Goal: Feedback & Contribution: Leave review/rating

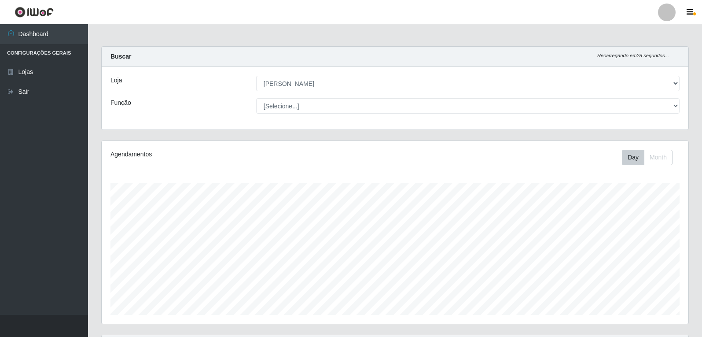
select select "523"
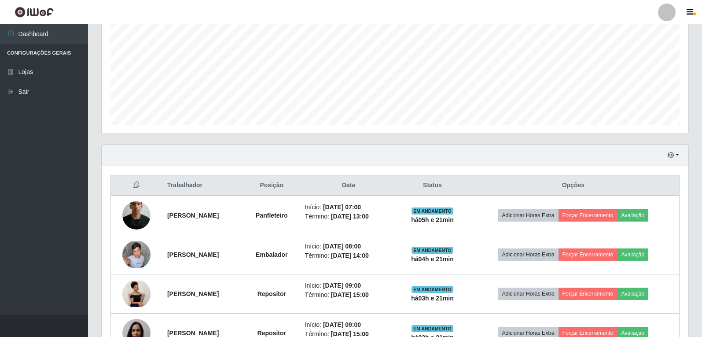
scroll to position [189, 0]
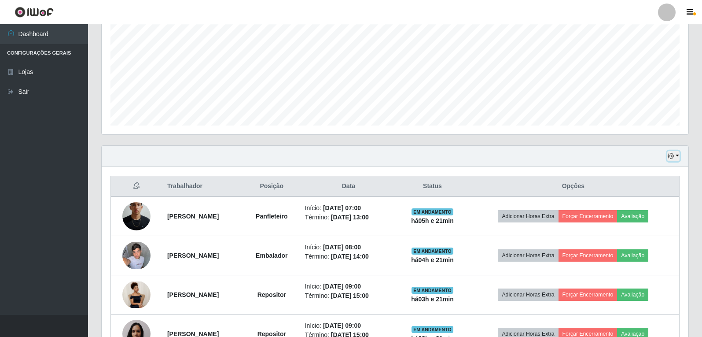
click at [676, 158] on button "button" at bounding box center [673, 156] width 12 height 10
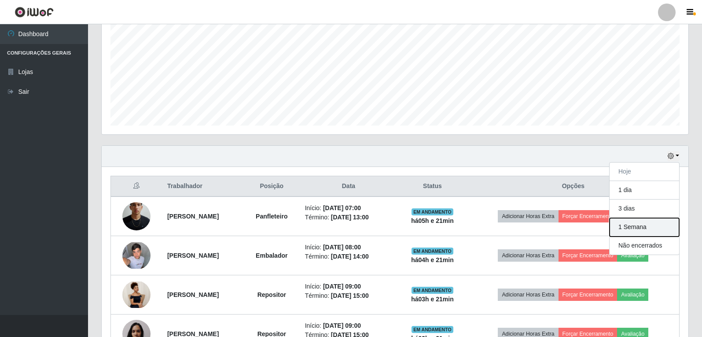
click at [639, 233] on button "1 Semana" at bounding box center [645, 227] width 70 height 18
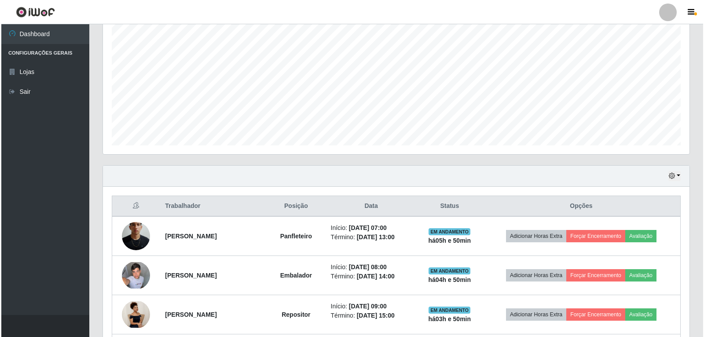
scroll to position [220, 0]
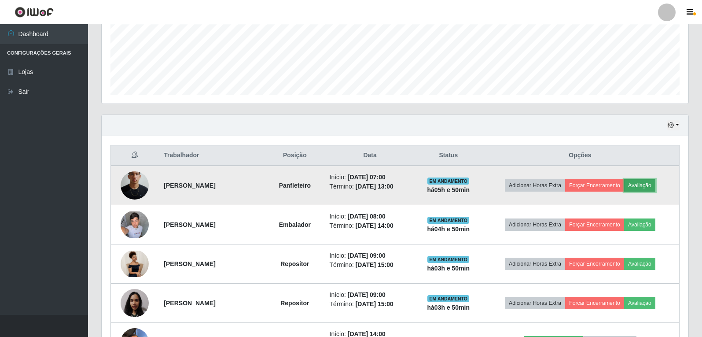
click at [653, 184] on button "Avaliação" at bounding box center [639, 185] width 31 height 12
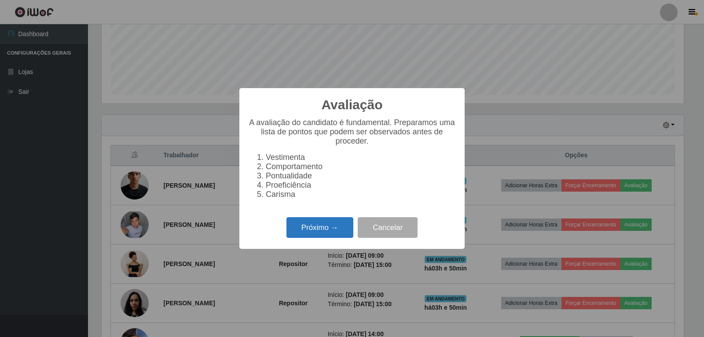
click at [327, 233] on button "Próximo →" at bounding box center [320, 227] width 67 height 21
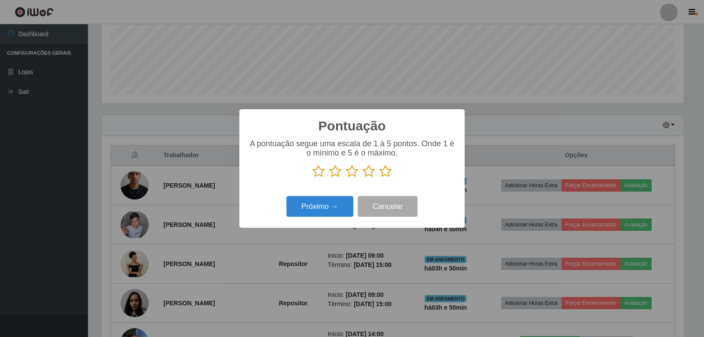
click at [384, 176] on icon at bounding box center [385, 171] width 12 height 13
click at [379, 178] on input "radio" at bounding box center [379, 178] width 0 height 0
click at [327, 206] on button "Próximo →" at bounding box center [320, 206] width 67 height 21
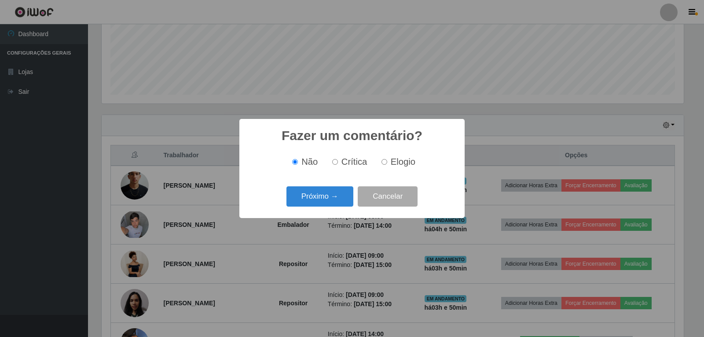
click at [386, 165] on label "Elogio" at bounding box center [396, 162] width 37 height 10
click at [382, 163] on input "Elogio" at bounding box center [385, 162] width 6 height 6
radio input "true"
click at [328, 201] on button "Próximo →" at bounding box center [320, 196] width 67 height 21
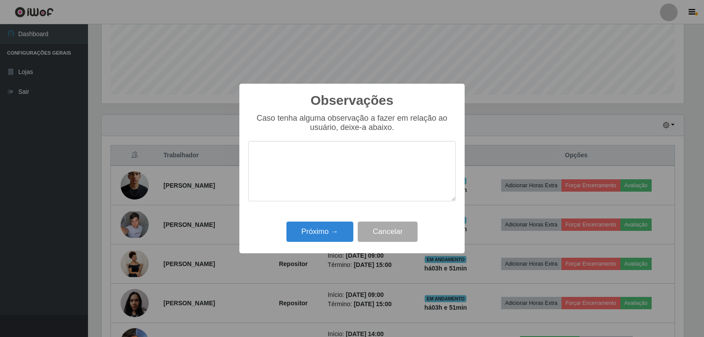
click at [323, 161] on textarea at bounding box center [352, 171] width 208 height 60
type textarea "PROATIVO, EFICIENTE"
click at [322, 232] on button "Próximo →" at bounding box center [320, 231] width 67 height 21
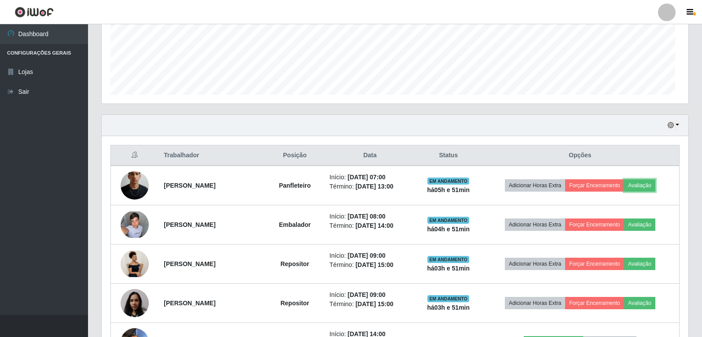
scroll to position [183, 587]
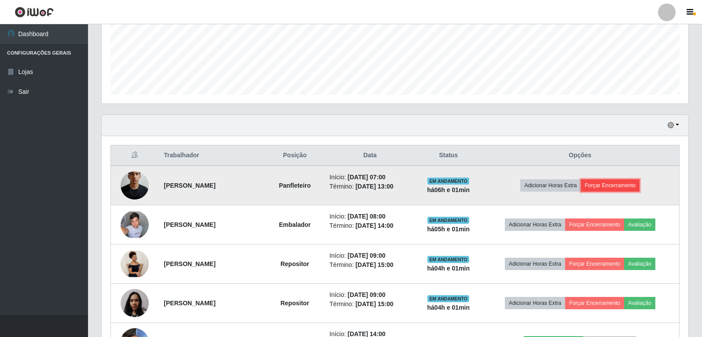
click at [624, 187] on button "Forçar Encerramento" at bounding box center [610, 185] width 59 height 12
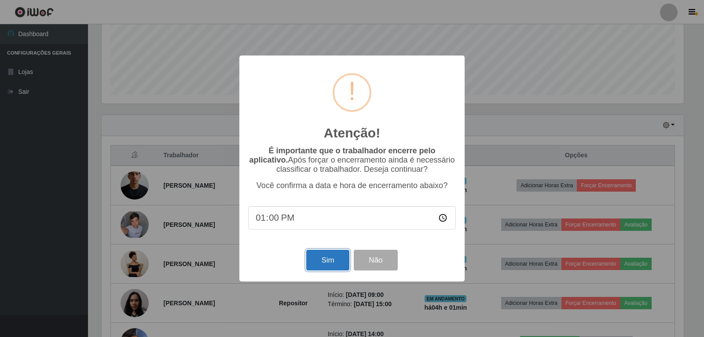
click at [339, 255] on button "Sim" at bounding box center [327, 260] width 43 height 21
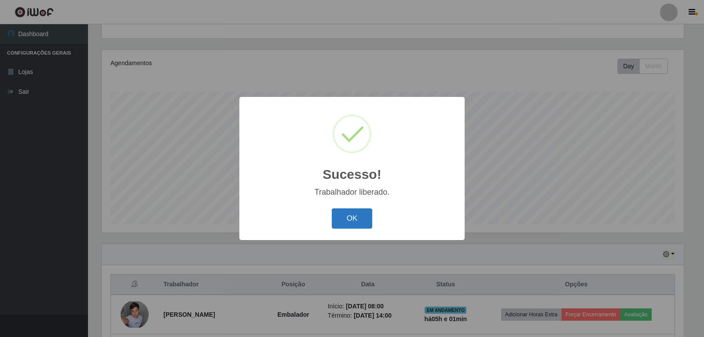
click at [352, 221] on button "OK" at bounding box center [352, 218] width 41 height 21
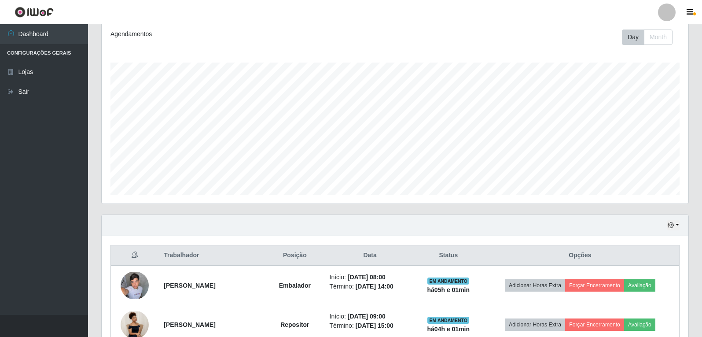
scroll to position [267, 0]
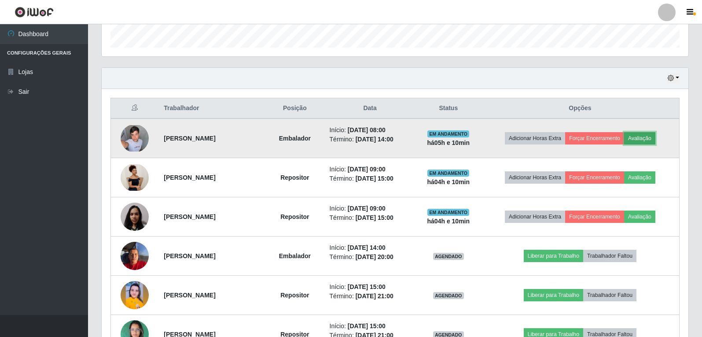
click at [655, 139] on button "Avaliação" at bounding box center [639, 138] width 31 height 12
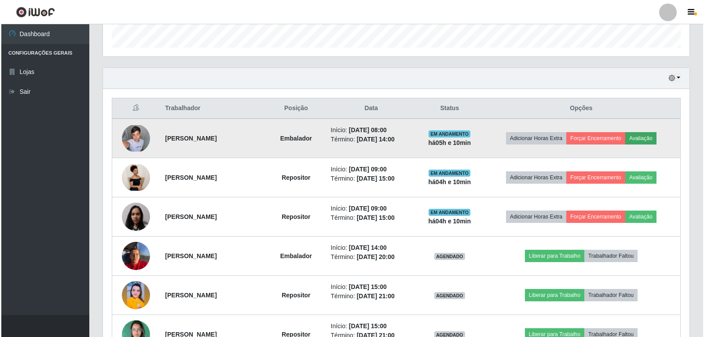
scroll to position [183, 582]
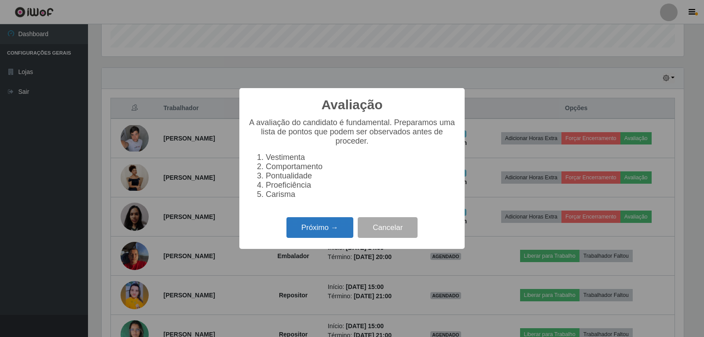
click at [310, 235] on button "Próximo →" at bounding box center [320, 227] width 67 height 21
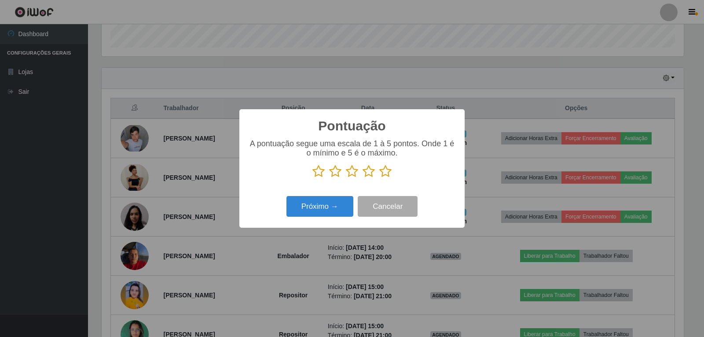
click at [388, 171] on icon at bounding box center [385, 171] width 12 height 13
click at [379, 178] on input "radio" at bounding box center [379, 178] width 0 height 0
click at [324, 211] on button "Próximo →" at bounding box center [320, 206] width 67 height 21
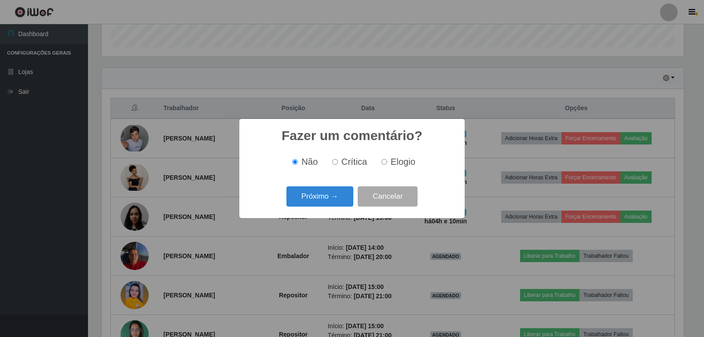
drag, startPoint x: 386, startPoint y: 161, endPoint x: 382, endPoint y: 166, distance: 6.6
click at [386, 162] on input "Elogio" at bounding box center [385, 162] width 6 height 6
radio input "true"
click at [318, 195] on button "Próximo →" at bounding box center [320, 196] width 67 height 21
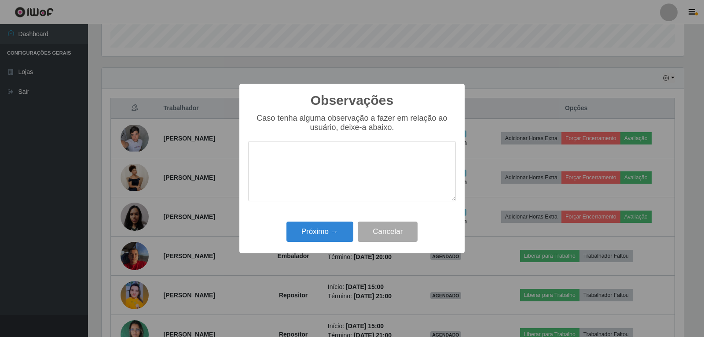
click at [333, 157] on textarea at bounding box center [352, 171] width 208 height 60
type textarea "PROATIVO"
click at [333, 233] on button "Próximo →" at bounding box center [320, 231] width 67 height 21
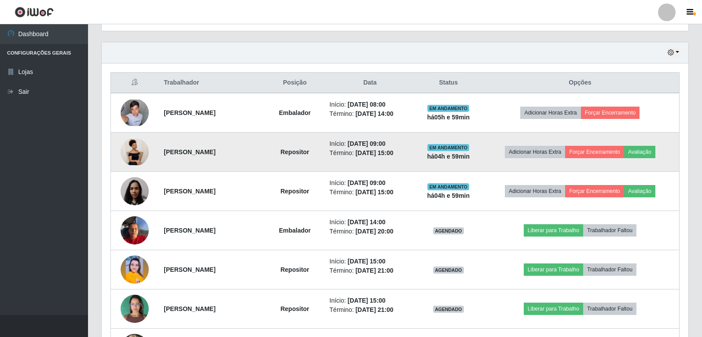
scroll to position [308, 0]
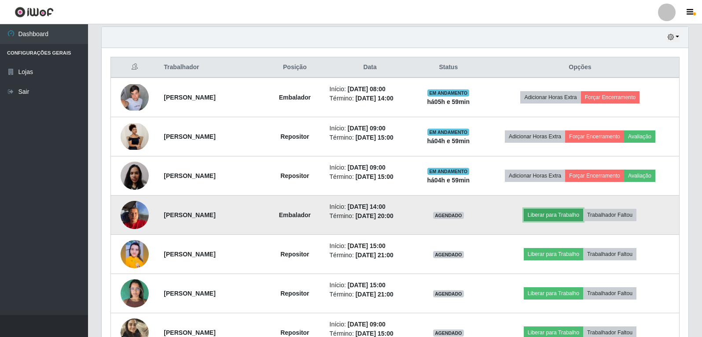
click at [553, 214] on button "Liberar para Trabalho" at bounding box center [553, 215] width 59 height 12
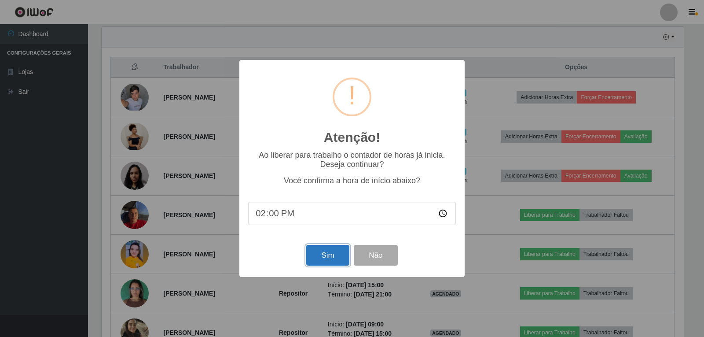
click at [336, 254] on button "Sim" at bounding box center [327, 255] width 43 height 21
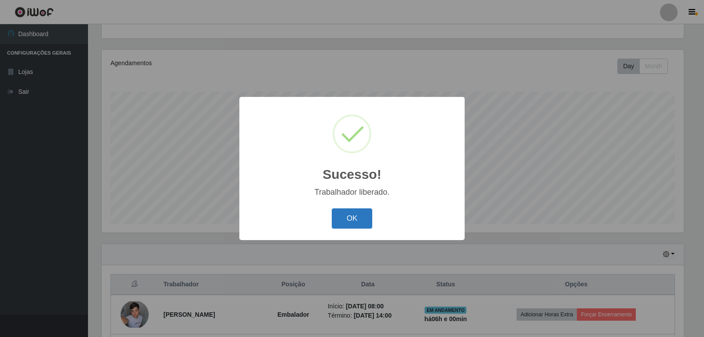
click at [356, 217] on button "OK" at bounding box center [352, 218] width 41 height 21
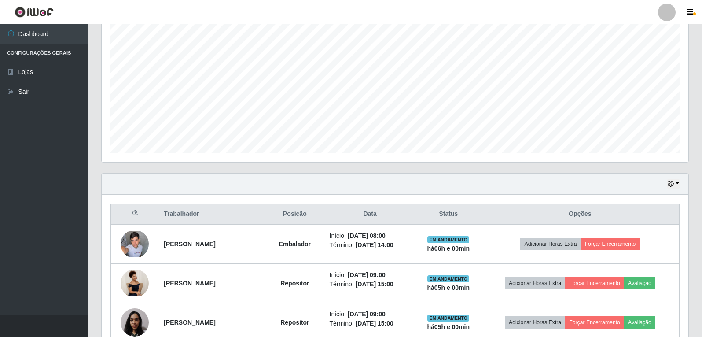
scroll to position [223, 0]
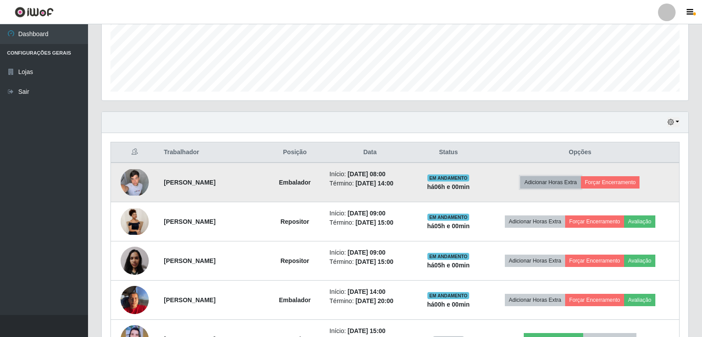
click at [562, 182] on button "Adicionar Horas Extra" at bounding box center [550, 182] width 60 height 12
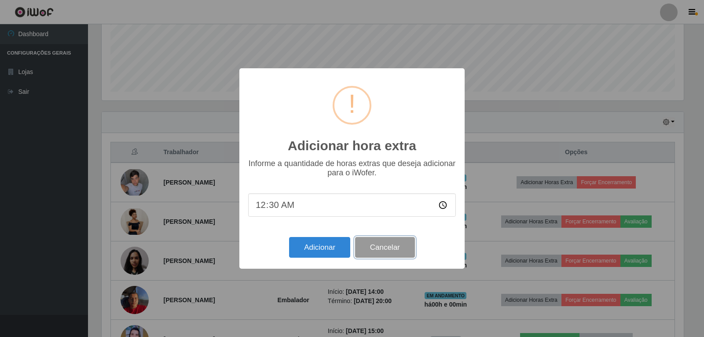
click at [378, 244] on button "Cancelar" at bounding box center [385, 247] width 60 height 21
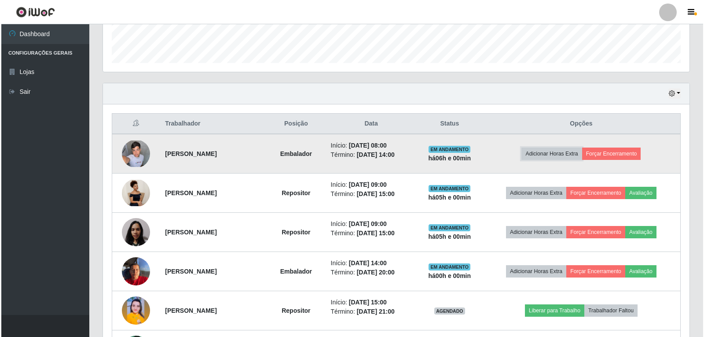
scroll to position [267, 0]
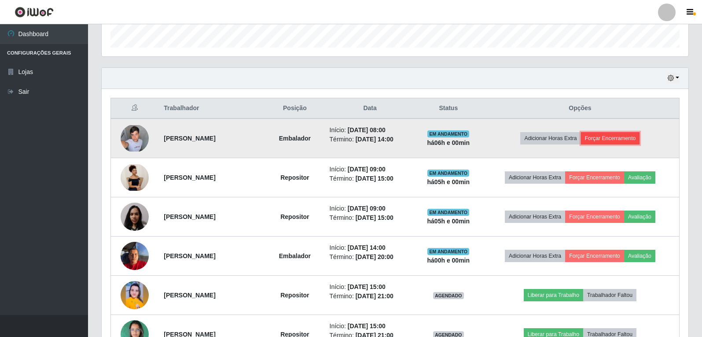
click at [622, 135] on button "Forçar Encerramento" at bounding box center [610, 138] width 59 height 12
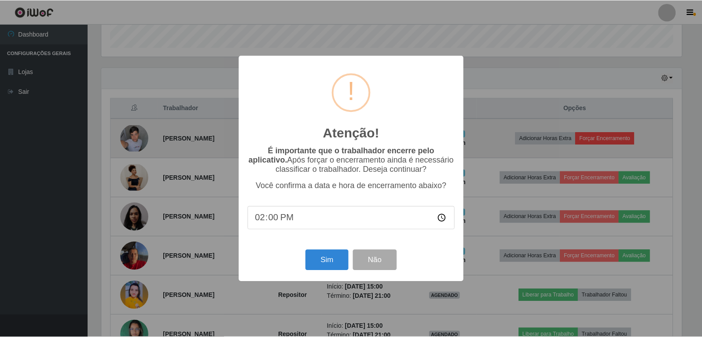
scroll to position [183, 582]
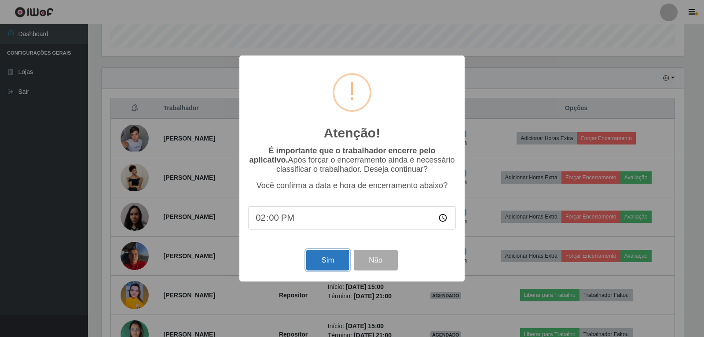
click at [322, 262] on button "Sim" at bounding box center [327, 260] width 43 height 21
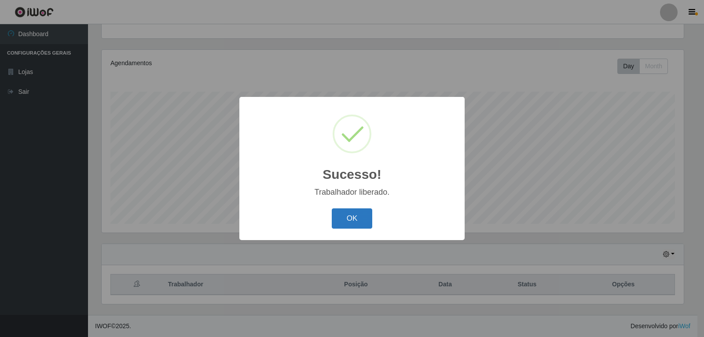
click at [358, 221] on button "OK" at bounding box center [352, 218] width 41 height 21
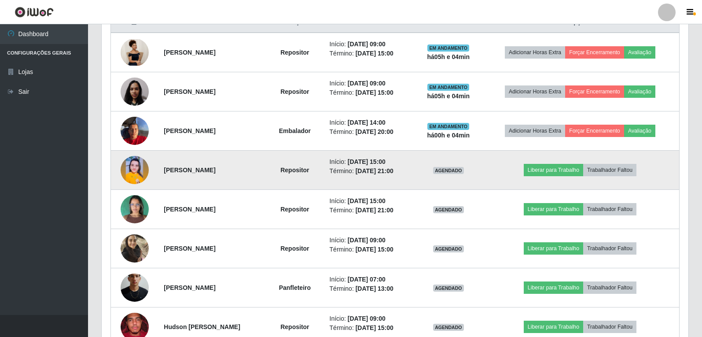
scroll to position [355, 0]
